Goal: Task Accomplishment & Management: Use online tool/utility

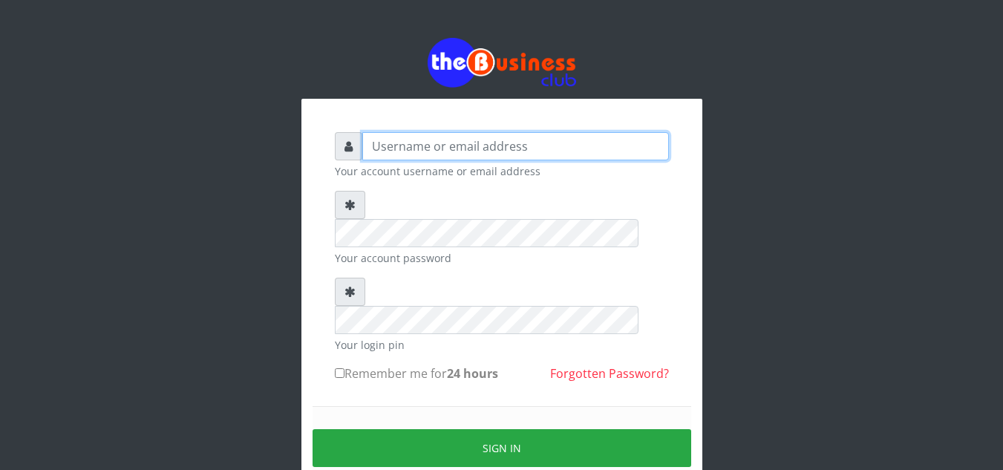
type input "Obymary"
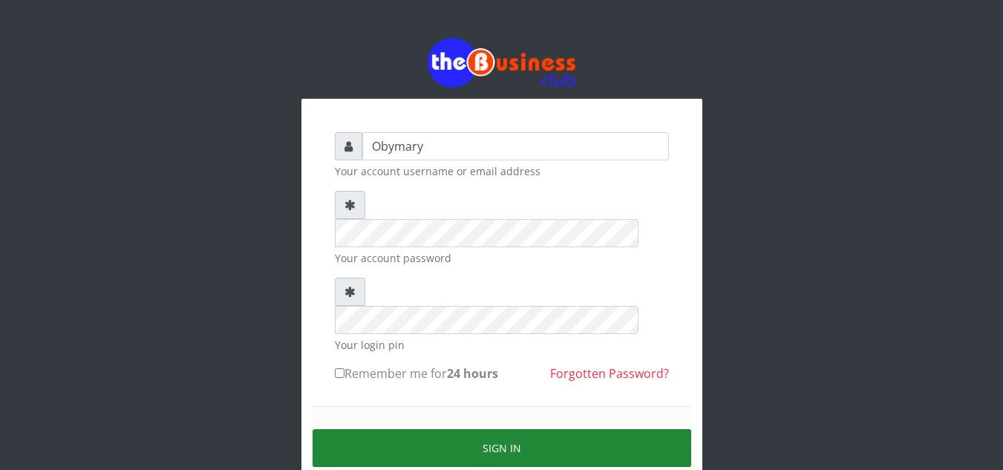
click at [510, 429] on button "Sign in" at bounding box center [501, 448] width 379 height 38
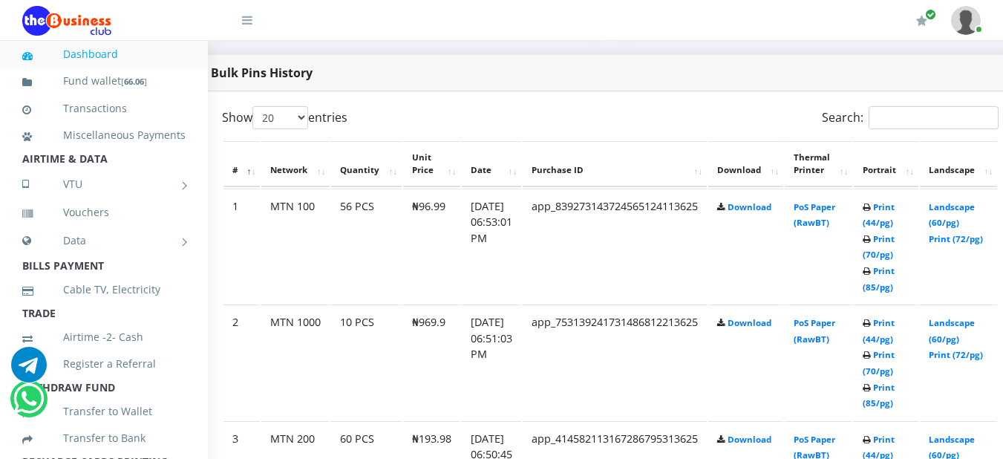
scroll to position [759, 26]
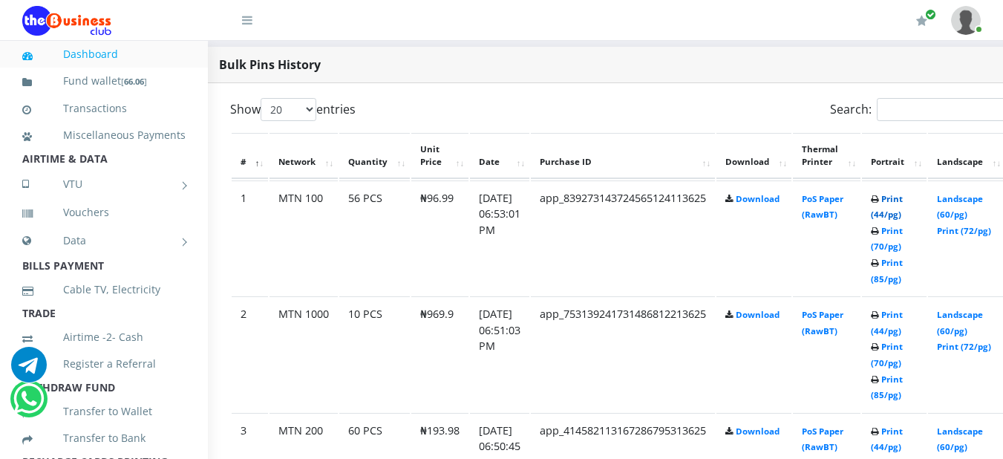
click at [903, 203] on link "Print (44/pg)" at bounding box center [887, 206] width 32 height 27
click at [903, 321] on link "Print (44/pg)" at bounding box center [887, 322] width 32 height 27
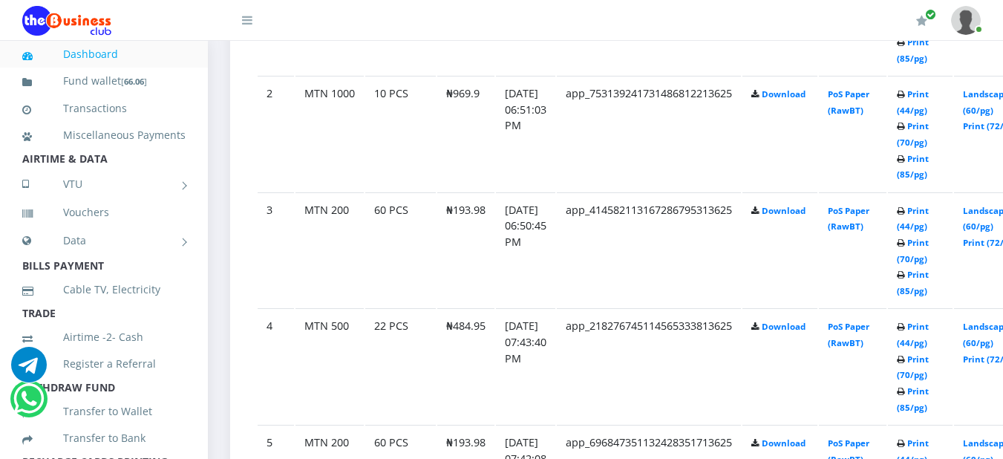
scroll to position [980, 0]
click at [929, 217] on link "Print (44/pg)" at bounding box center [913, 217] width 32 height 27
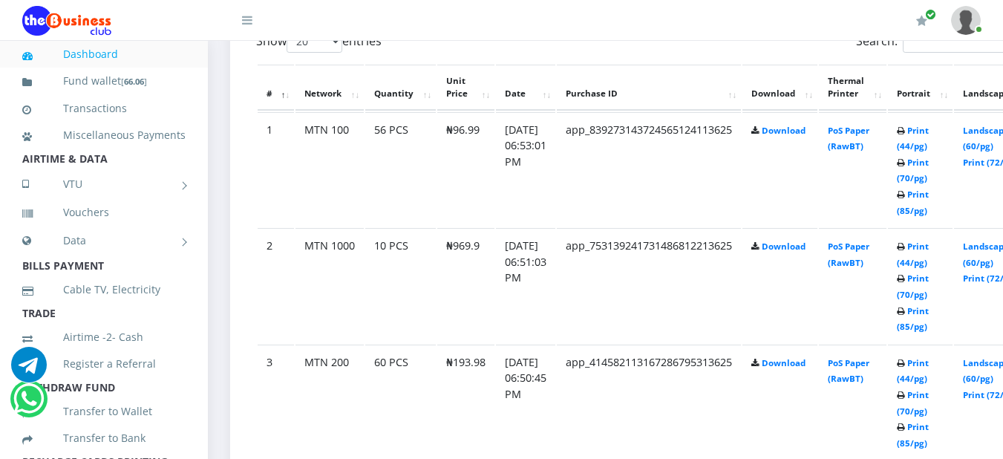
scroll to position [802, 0]
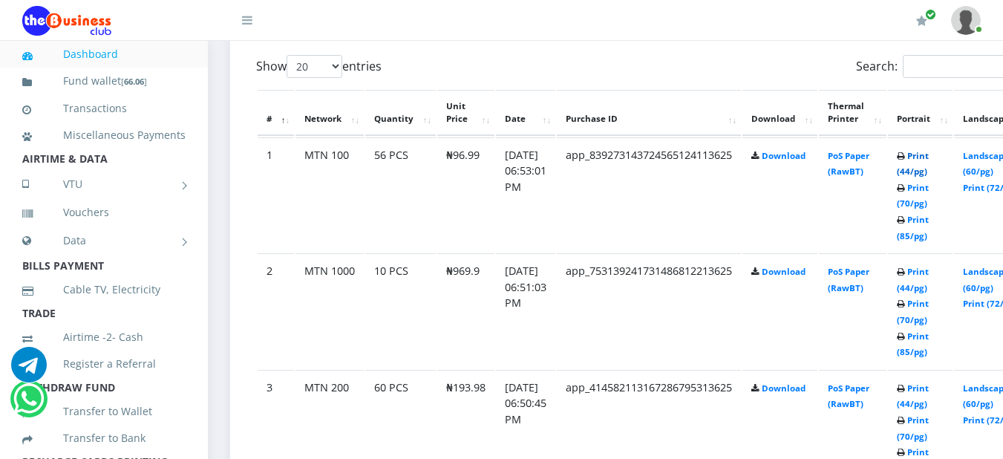
click at [929, 158] on link "Print (44/pg)" at bounding box center [913, 163] width 32 height 27
